Goal: Navigation & Orientation: Understand site structure

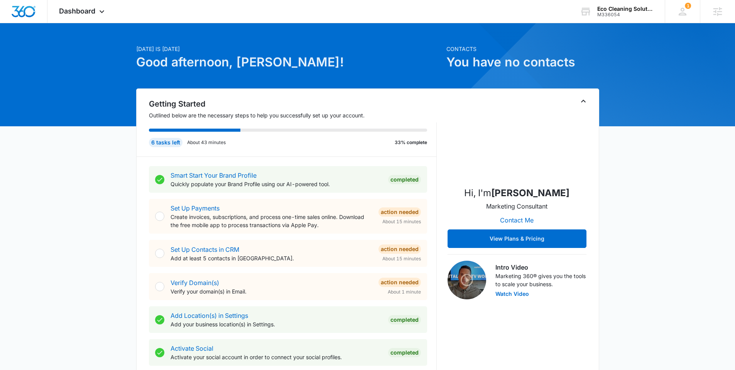
scroll to position [13, 0]
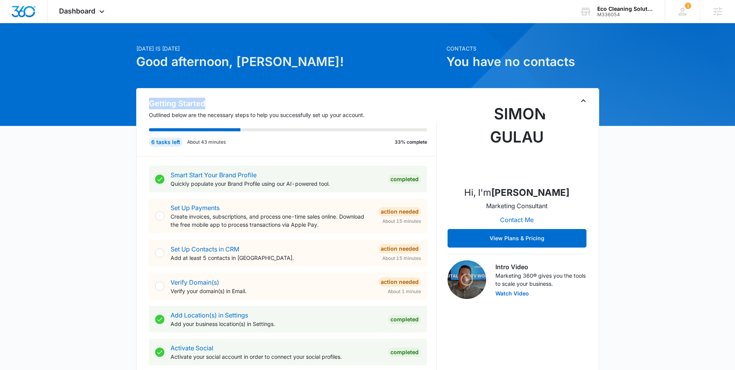
drag, startPoint x: 144, startPoint y: 101, endPoint x: 233, endPoint y: 103, distance: 89.1
click at [233, 103] on div "Getting Started Outlined below are the necessary steps to help you successfully…" at bounding box center [287, 127] width 300 height 59
click at [249, 104] on h2 "Getting Started" at bounding box center [293, 104] width 288 height 12
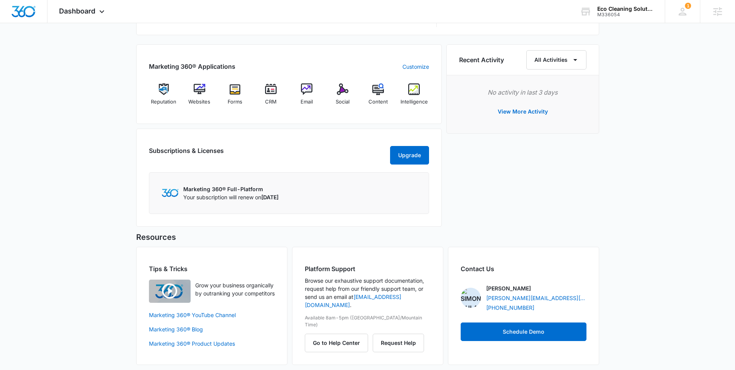
scroll to position [464, 0]
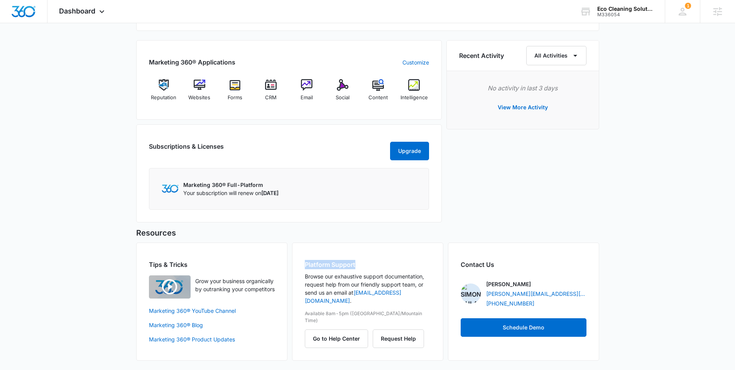
drag, startPoint x: 300, startPoint y: 265, endPoint x: 370, endPoint y: 260, distance: 70.3
click at [370, 260] on div "Platform Support Browse our exhaustive support documentation, request help from…" at bounding box center [367, 301] width 151 height 118
click at [370, 260] on h2 "Platform Support" at bounding box center [368, 264] width 126 height 9
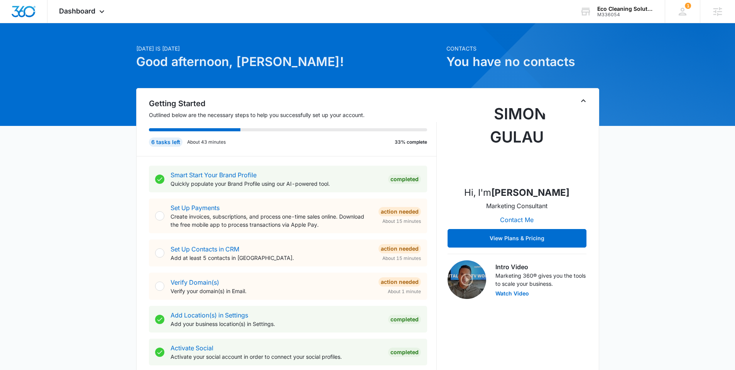
scroll to position [0, 0]
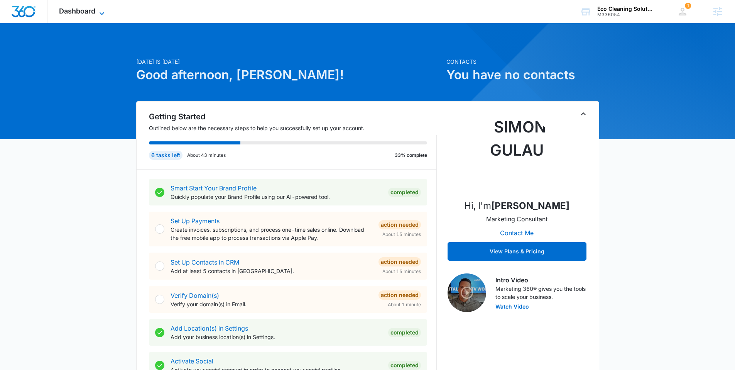
click at [79, 8] on span "Dashboard" at bounding box center [77, 11] width 36 height 8
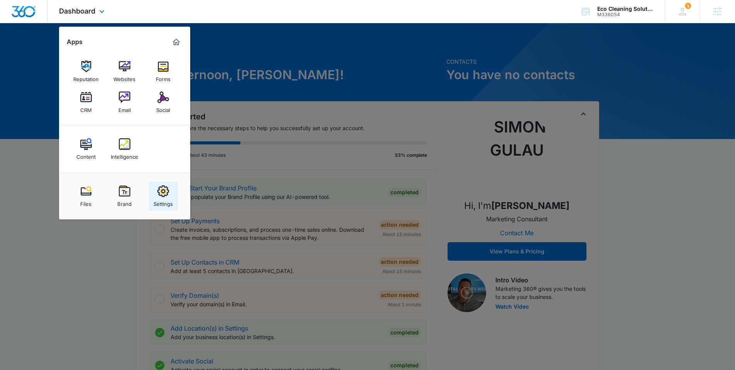
click at [162, 194] on img at bounding box center [163, 191] width 12 height 12
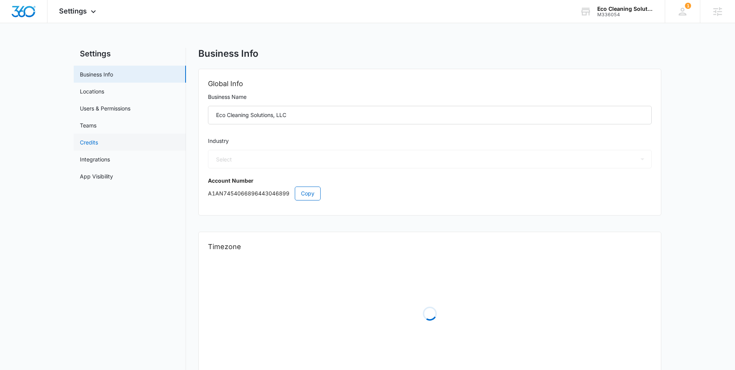
select select "38"
select select "US"
select select "America/[GEOGRAPHIC_DATA]"
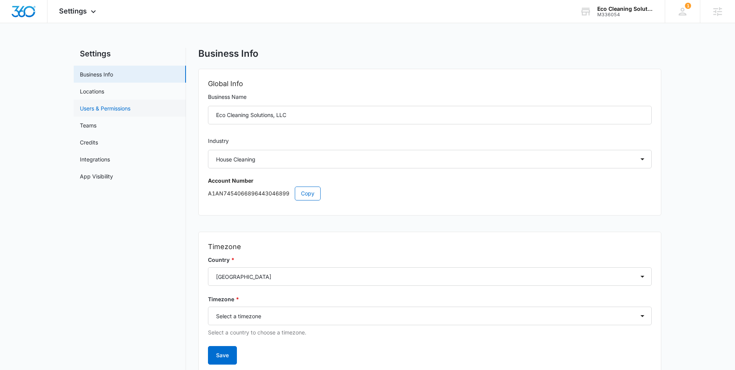
click at [99, 106] on link "Users & Permissions" at bounding box center [105, 108] width 51 height 8
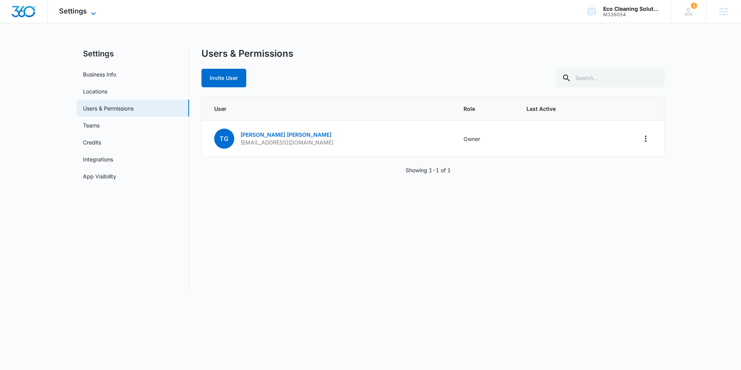
click at [74, 14] on span "Settings" at bounding box center [73, 11] width 28 height 8
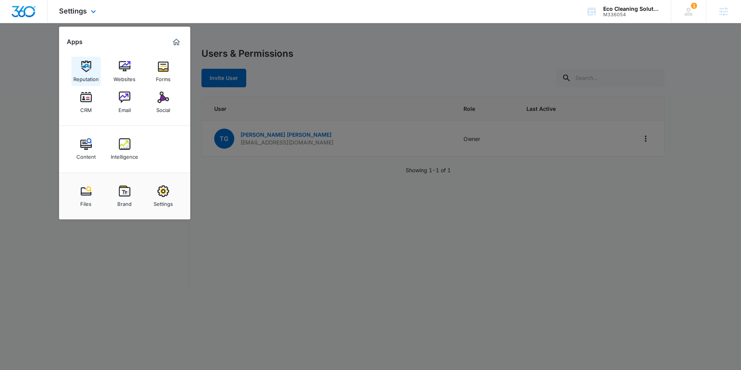
click at [85, 70] on img at bounding box center [86, 67] width 12 height 12
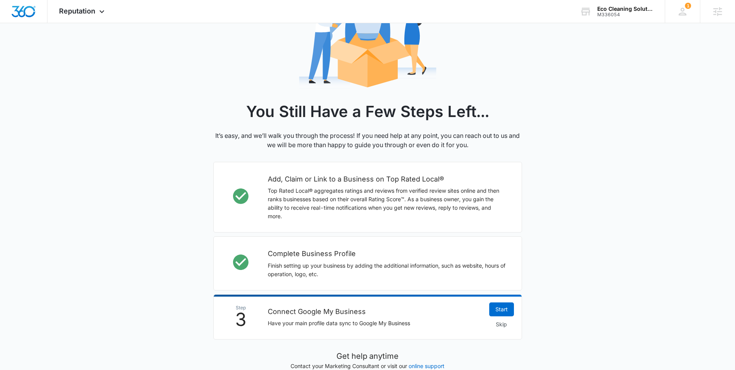
scroll to position [99, 0]
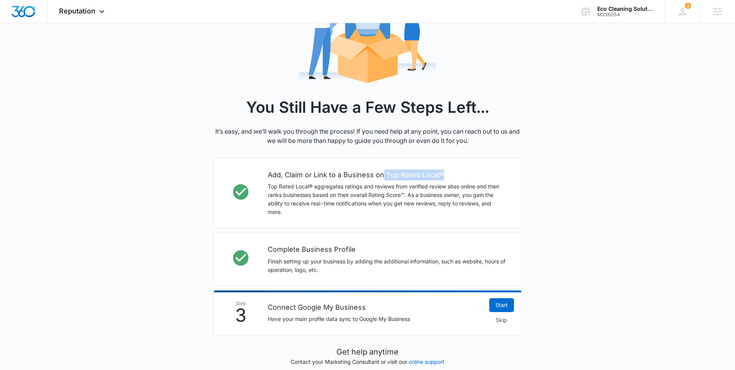
drag, startPoint x: 391, startPoint y: 175, endPoint x: 453, endPoint y: 176, distance: 62.5
click at [450, 176] on h2 "Add, Claim or Link to a Business on Top Rated Local®" at bounding box center [387, 174] width 238 height 11
click at [456, 176] on h2 "Add, Claim or Link to a Business on Top Rated Local®" at bounding box center [387, 174] width 238 height 11
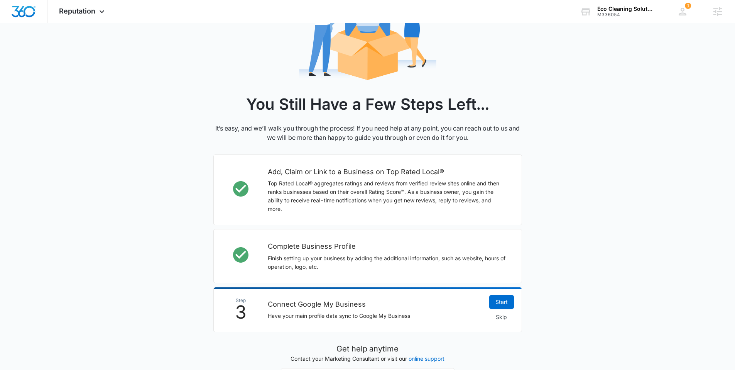
scroll to position [103, 0]
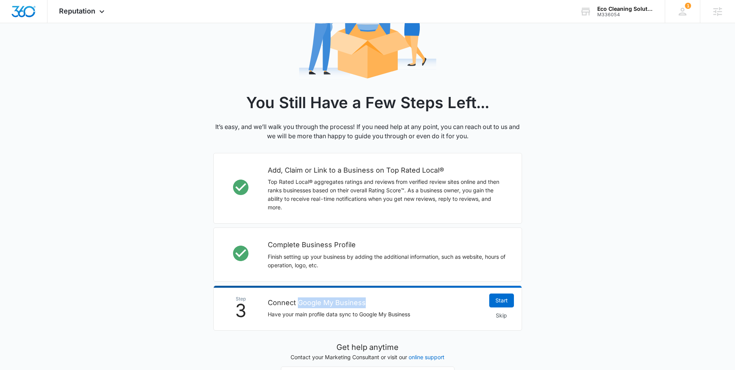
drag, startPoint x: 298, startPoint y: 302, endPoint x: 374, endPoint y: 299, distance: 75.7
click at [374, 299] on h2 "Connect Google My Business" at bounding box center [375, 302] width 214 height 11
click at [81, 9] on span "Reputation" at bounding box center [77, 11] width 36 height 8
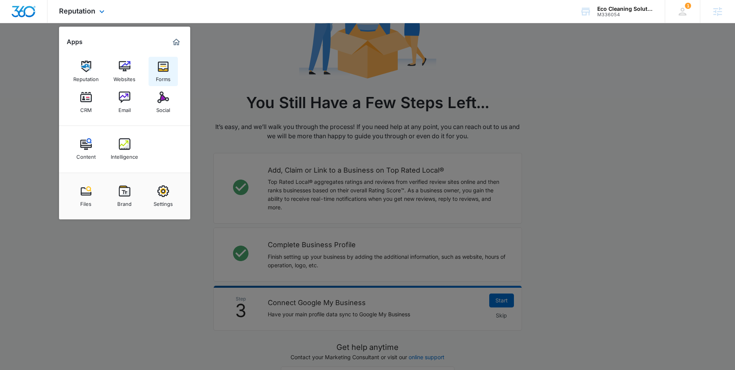
click at [164, 67] on img at bounding box center [163, 67] width 12 height 12
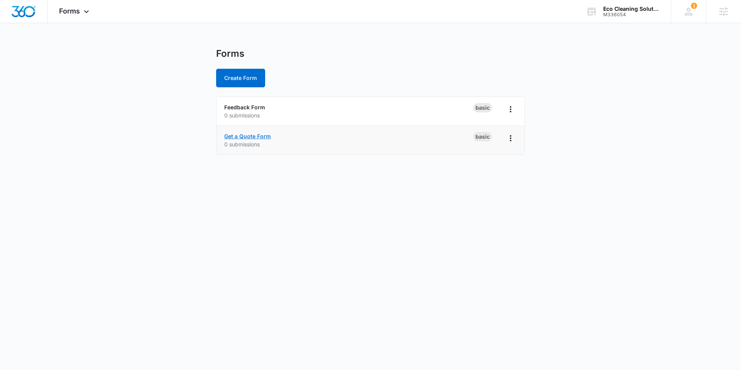
click at [240, 135] on link "Get a Quote Form" at bounding box center [247, 136] width 47 height 7
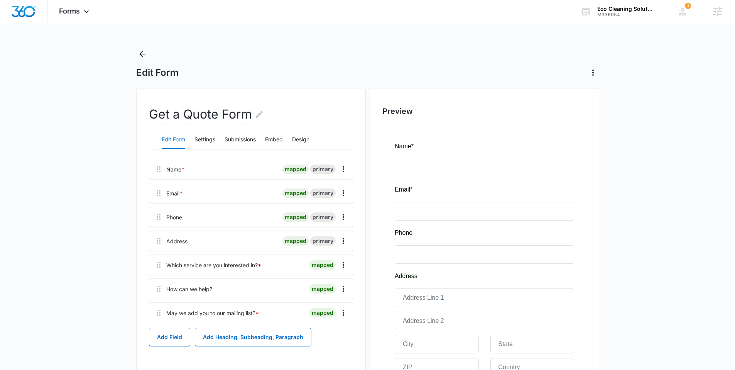
scroll to position [2, 0]
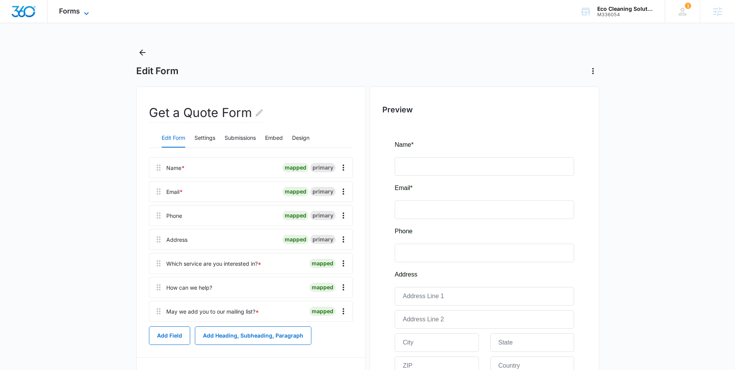
click at [72, 13] on span "Forms" at bounding box center [69, 11] width 21 height 8
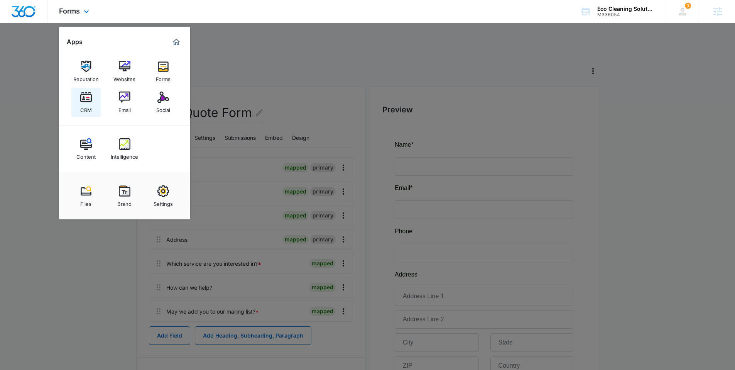
click at [81, 102] on img at bounding box center [86, 97] width 12 height 12
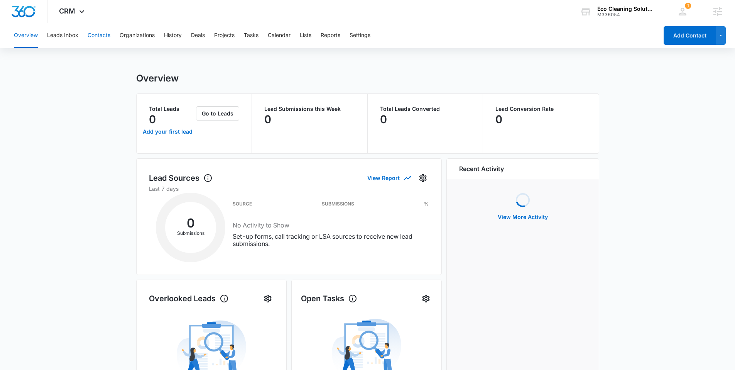
click at [97, 35] on button "Contacts" at bounding box center [99, 35] width 23 height 25
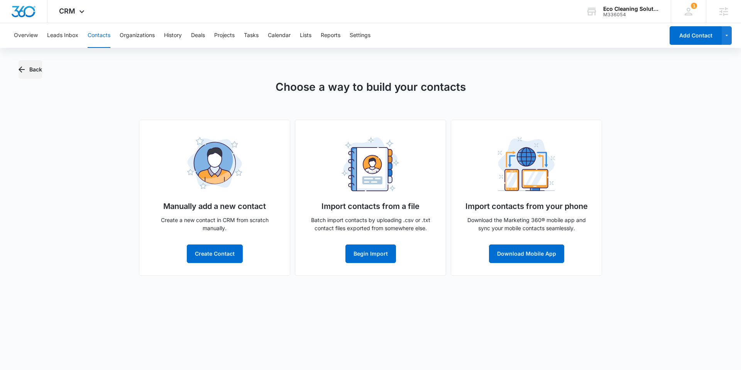
click at [30, 68] on button "Back" at bounding box center [31, 69] width 24 height 19
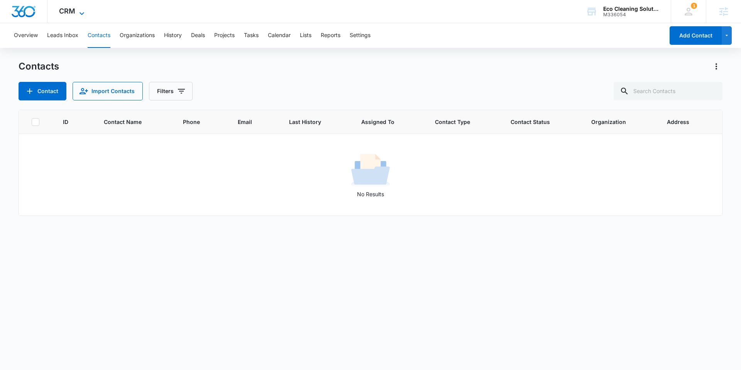
click at [69, 9] on span "CRM" at bounding box center [67, 11] width 16 height 8
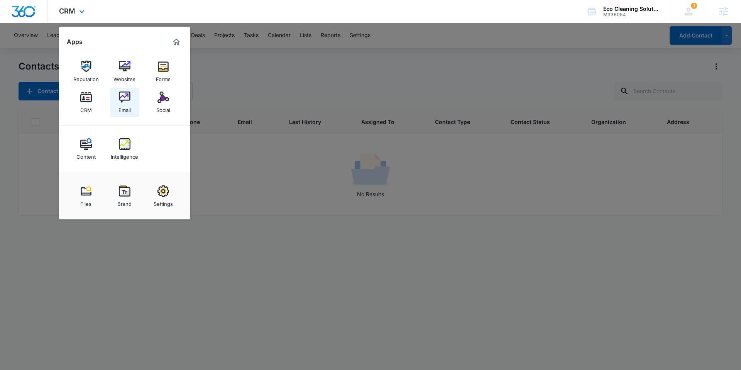
click at [126, 98] on img at bounding box center [125, 97] width 12 height 12
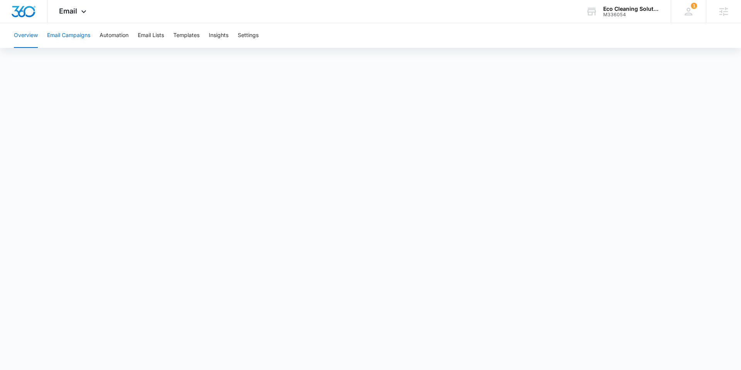
click at [59, 34] on button "Email Campaigns" at bounding box center [68, 35] width 43 height 25
click at [73, 11] on span "Email" at bounding box center [68, 11] width 18 height 8
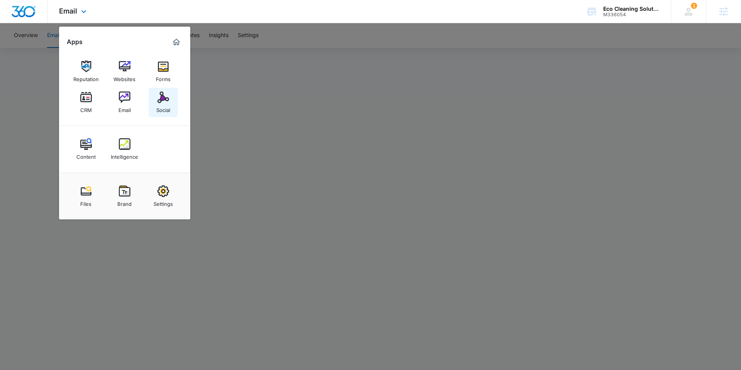
click at [162, 95] on img at bounding box center [163, 97] width 12 height 12
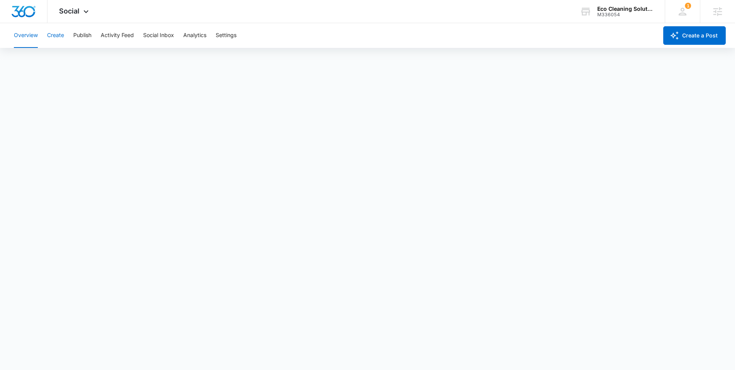
click at [54, 35] on button "Create" at bounding box center [55, 35] width 17 height 25
click at [69, 10] on span "Social" at bounding box center [69, 11] width 20 height 8
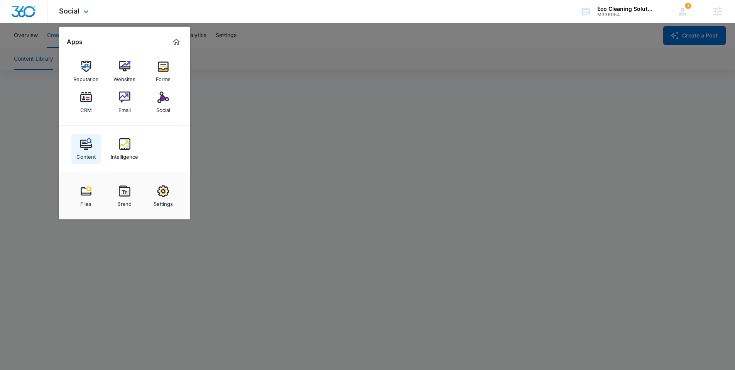
click at [83, 148] on img at bounding box center [86, 144] width 12 height 12
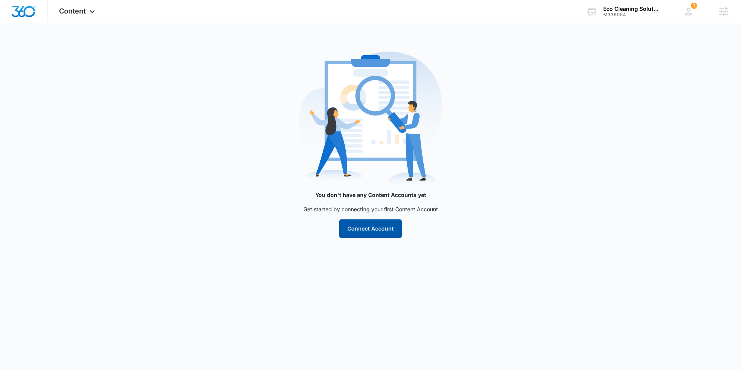
click at [372, 228] on button "Connect Account" at bounding box center [370, 228] width 63 height 19
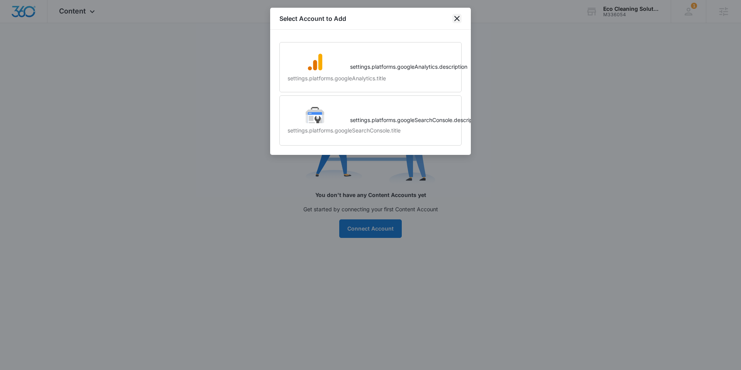
click at [457, 16] on icon "close" at bounding box center [456, 18] width 9 height 9
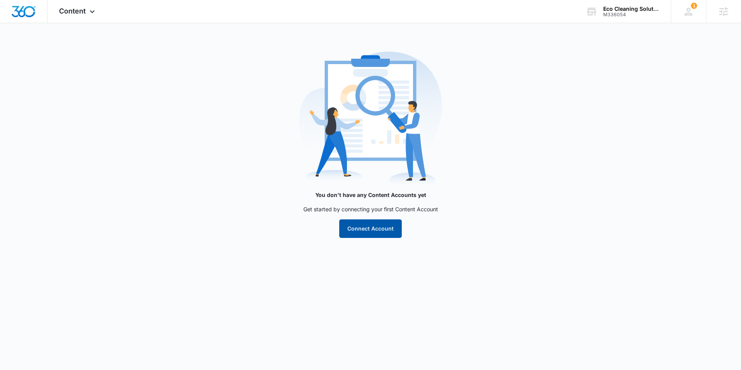
click at [358, 228] on button "Connect Account" at bounding box center [370, 228] width 63 height 19
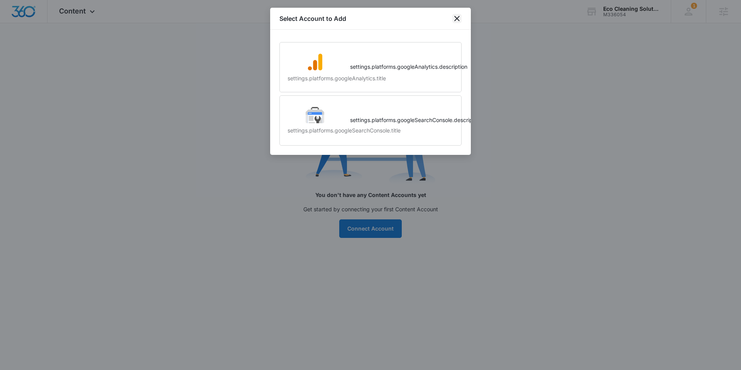
click at [455, 17] on icon "close" at bounding box center [456, 18] width 9 height 9
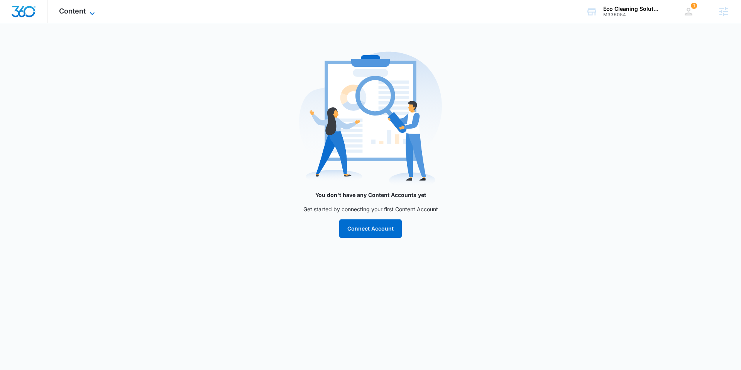
click at [79, 12] on span "Content" at bounding box center [72, 11] width 27 height 8
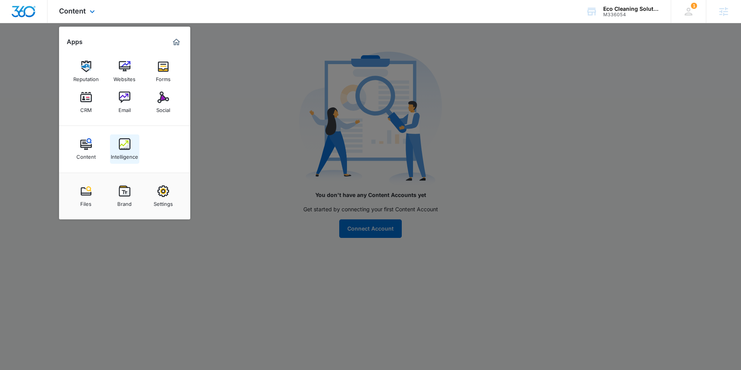
click at [127, 142] on img at bounding box center [125, 144] width 12 height 12
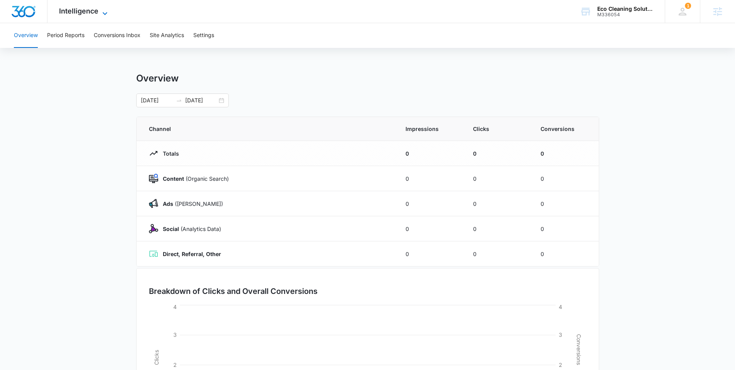
click at [84, 11] on span "Intelligence" at bounding box center [78, 11] width 39 height 8
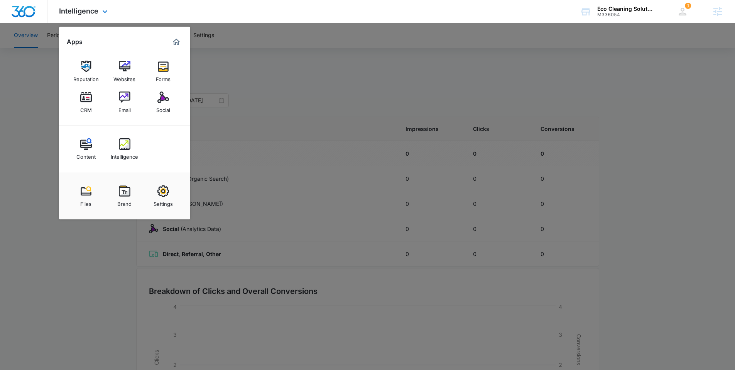
click at [174, 42] on img "Marketing 360® Dashboard" at bounding box center [176, 41] width 9 height 9
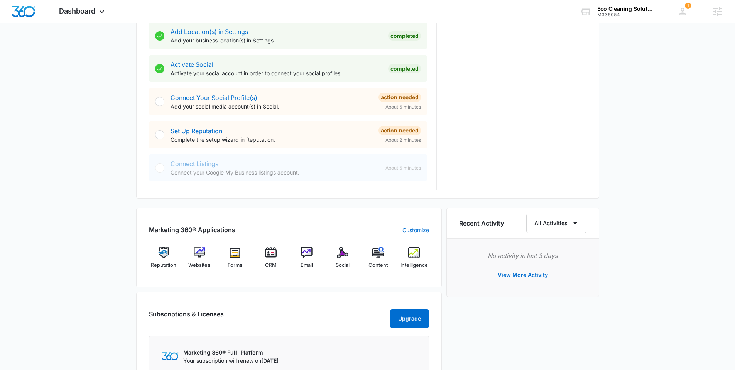
scroll to position [318, 0]
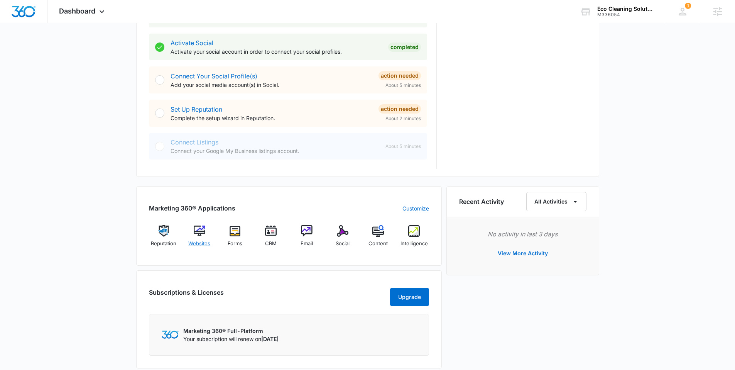
click at [200, 229] on img at bounding box center [200, 231] width 12 height 12
